Goal: Information Seeking & Learning: Compare options

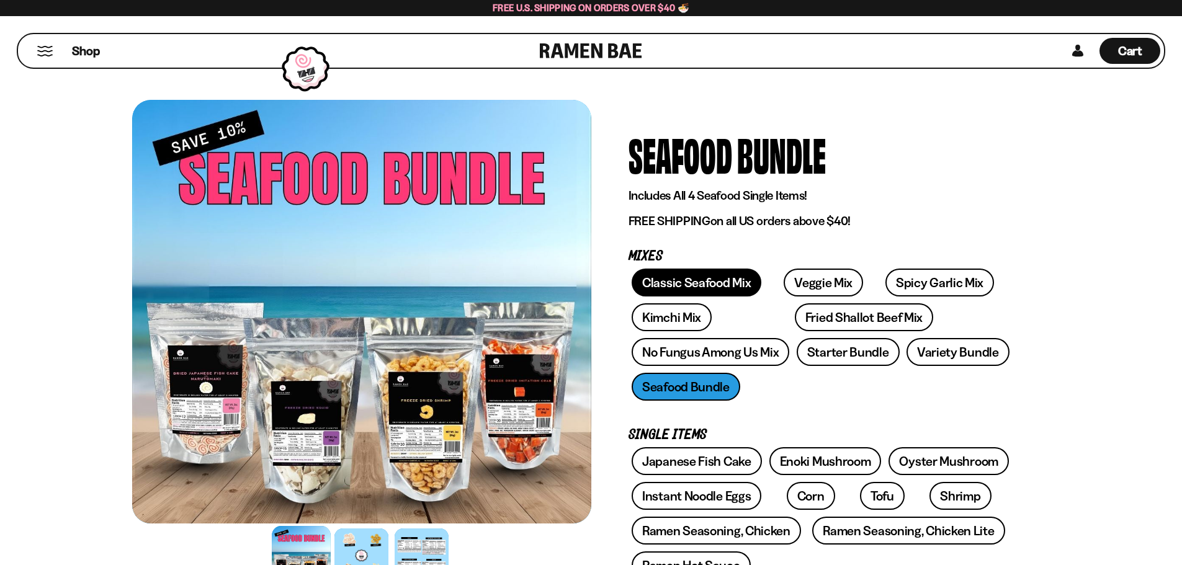
click at [709, 282] on link "Classic Seafood Mix" at bounding box center [697, 283] width 130 height 28
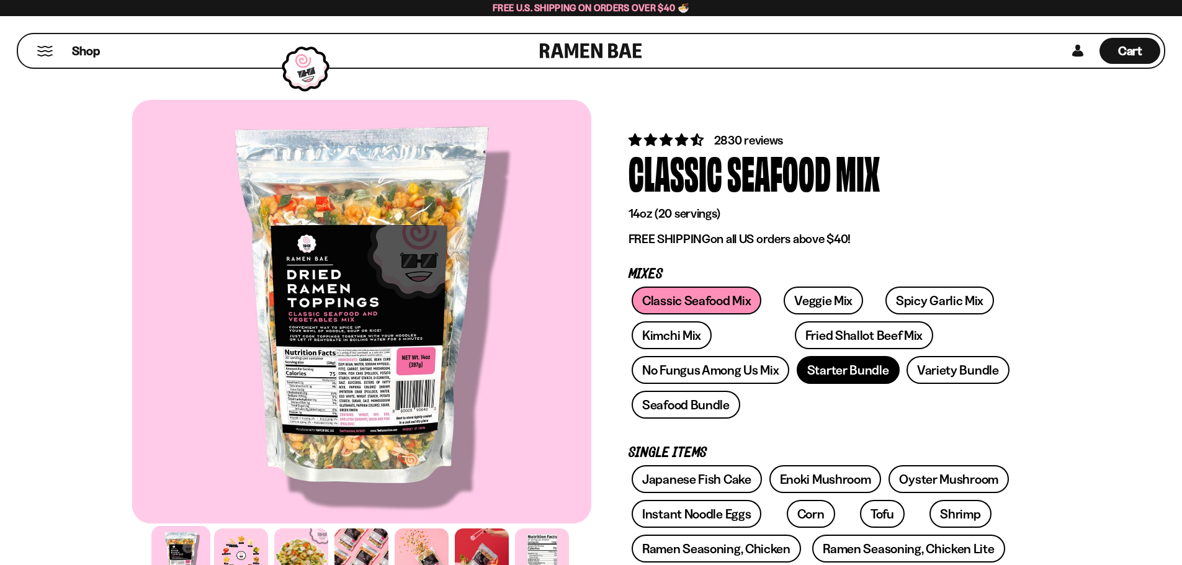
click at [833, 376] on link "Starter Bundle" at bounding box center [848, 370] width 103 height 28
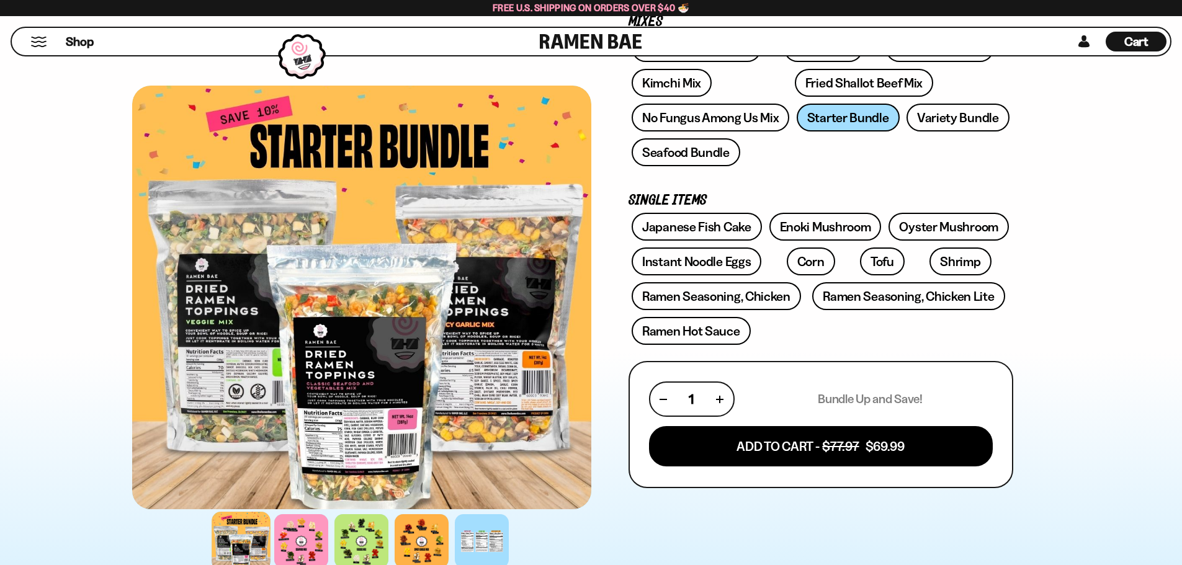
scroll to position [207, 0]
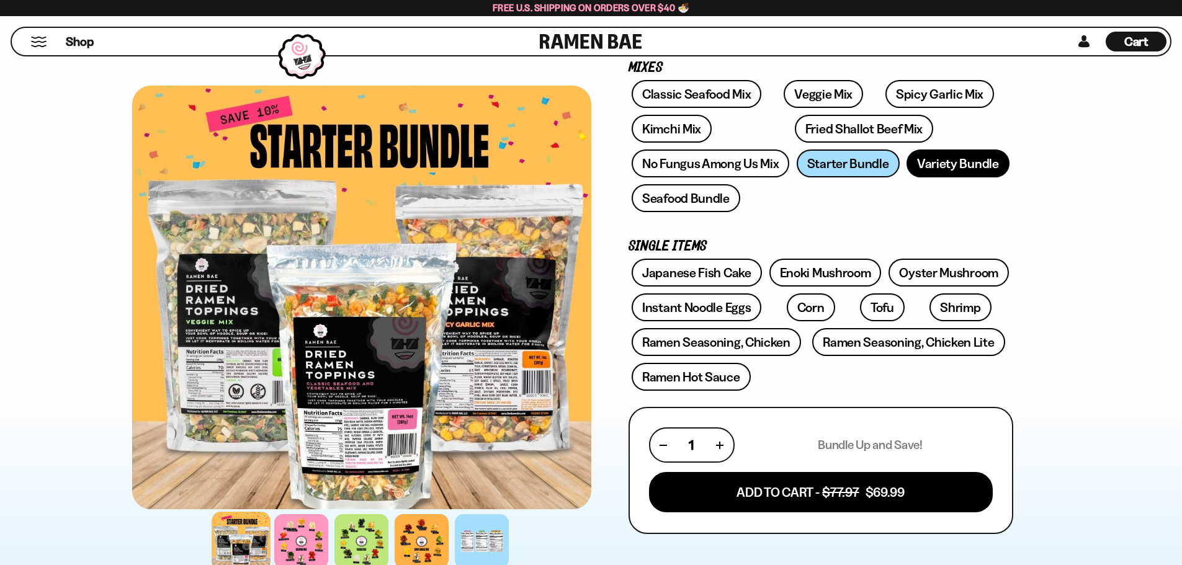
click at [950, 163] on link "Variety Bundle" at bounding box center [958, 164] width 103 height 28
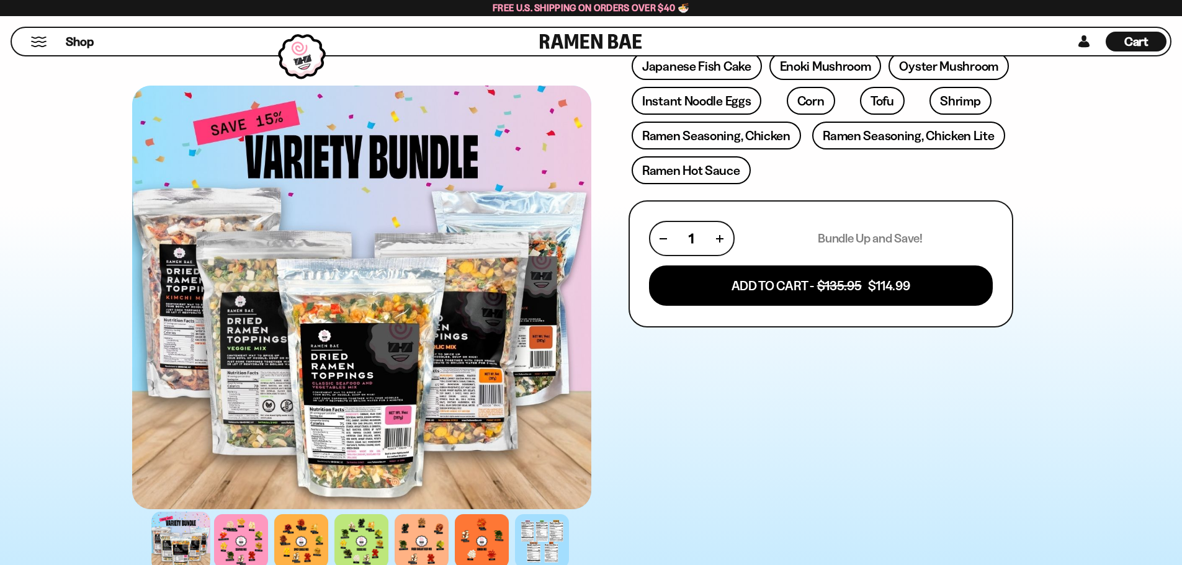
scroll to position [414, 0]
